Goal: Information Seeking & Learning: Find specific fact

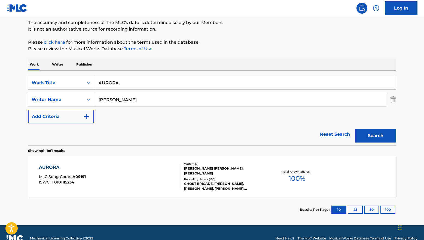
click at [223, 173] on div "[PERSON_NAME] [PERSON_NAME], [PERSON_NAME]" at bounding box center [225, 171] width 82 height 10
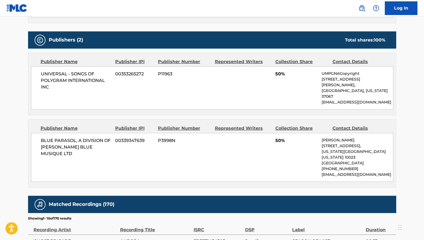
scroll to position [182, 0]
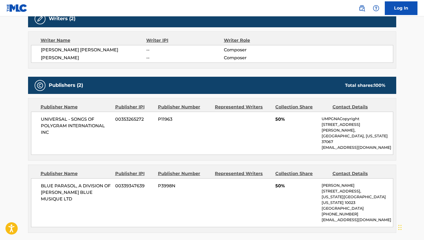
click at [51, 119] on span "UNIVERSAL - SONGS OF POLYGRAM INTERNATIONAL INC" at bounding box center [76, 126] width 71 height 20
click at [78, 118] on span "UNIVERSAL - SONGS OF POLYGRAM INTERNATIONAL INC" at bounding box center [76, 126] width 71 height 20
drag, startPoint x: 56, startPoint y: 125, endPoint x: 81, endPoint y: 124, distance: 25.1
click at [81, 124] on span "UNIVERSAL - SONGS OF POLYGRAM INTERNATIONAL INC" at bounding box center [76, 126] width 71 height 20
